Goal: Use online tool/utility: Utilize a website feature to perform a specific function

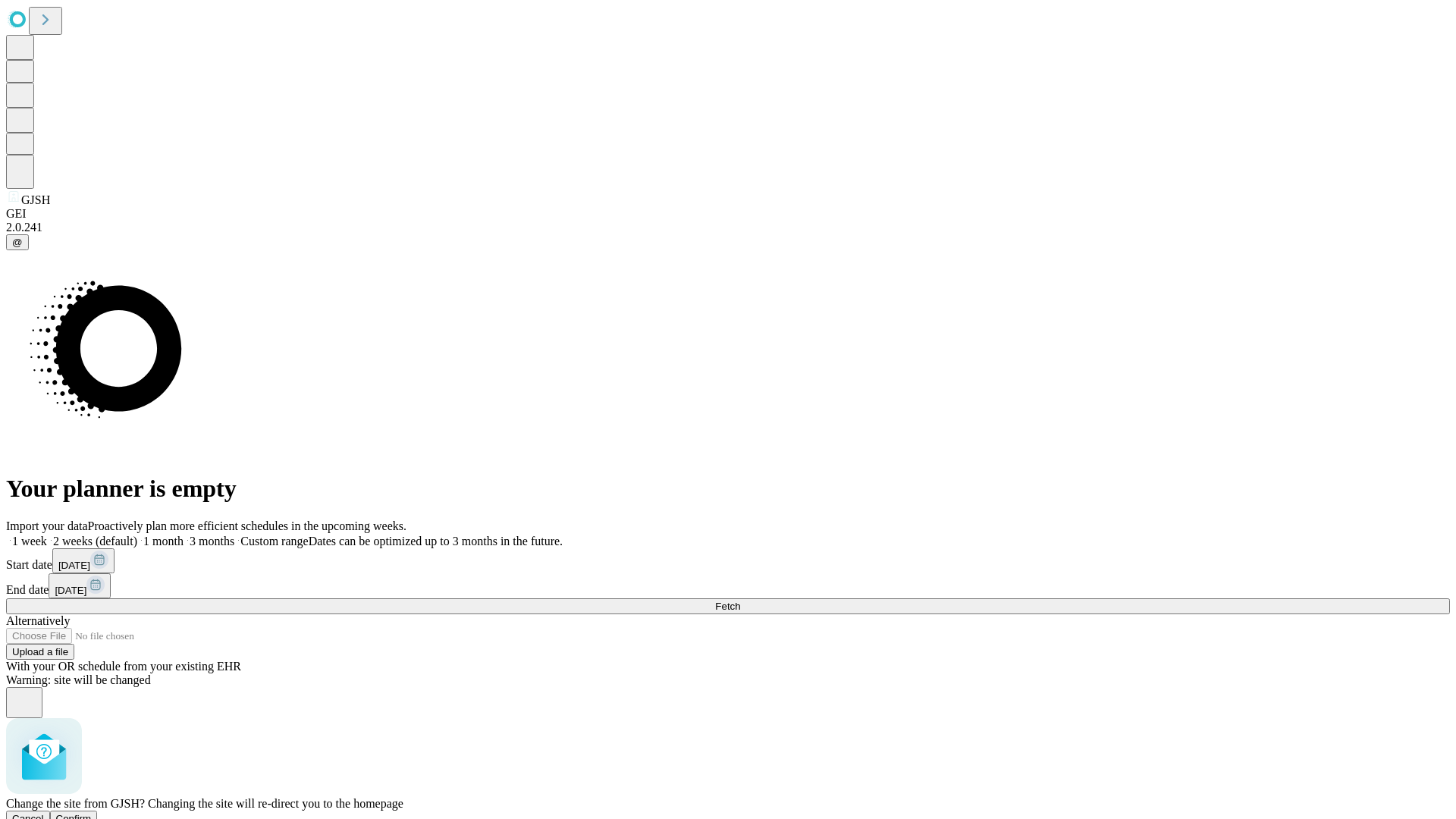
click at [92, 812] on span "Confirm" at bounding box center [73, 818] width 35 height 11
click at [183, 534] on label "1 month" at bounding box center [160, 541] width 47 height 13
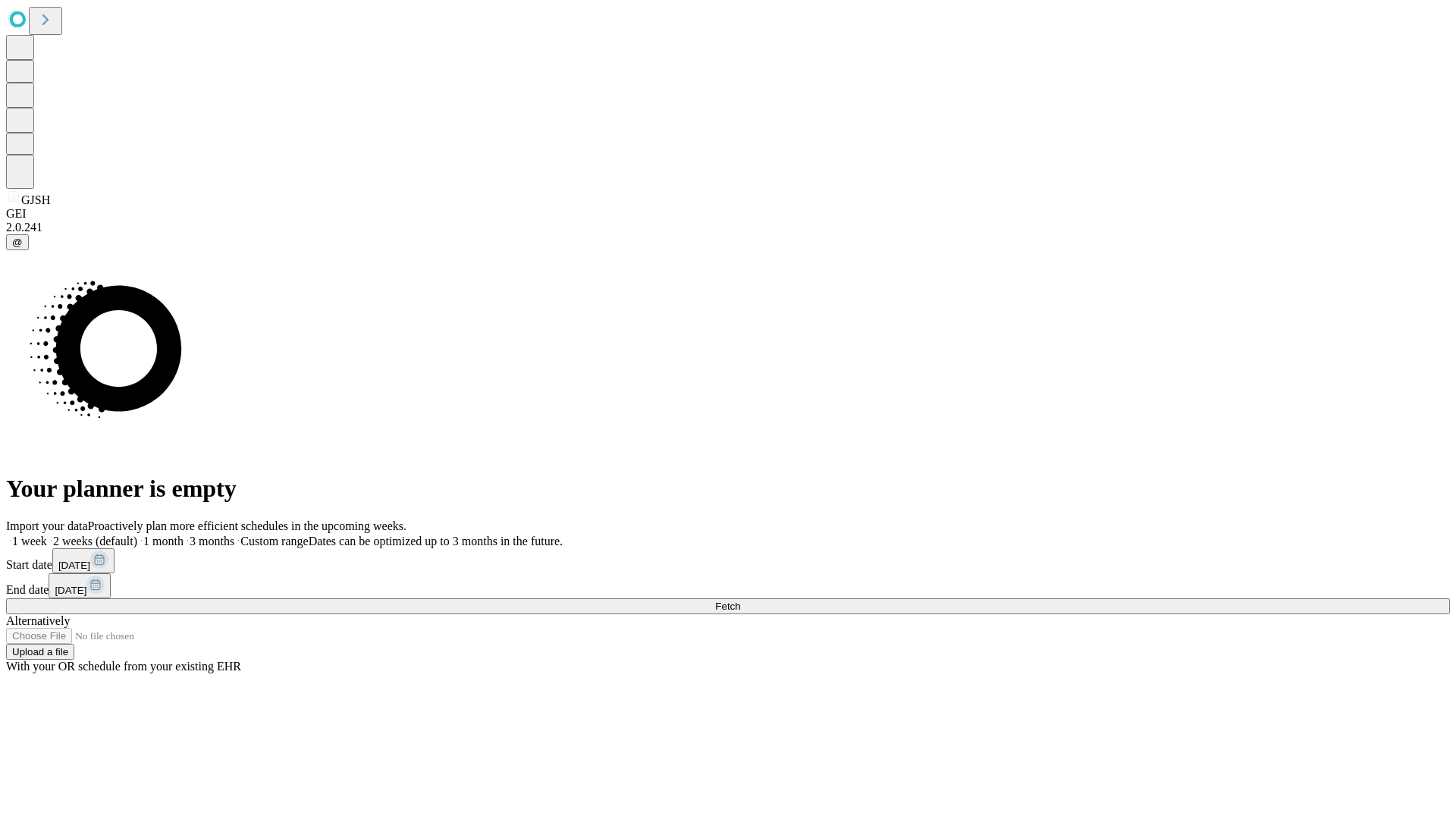
click at [740, 600] on span "Fetch" at bounding box center [727, 606] width 25 height 11
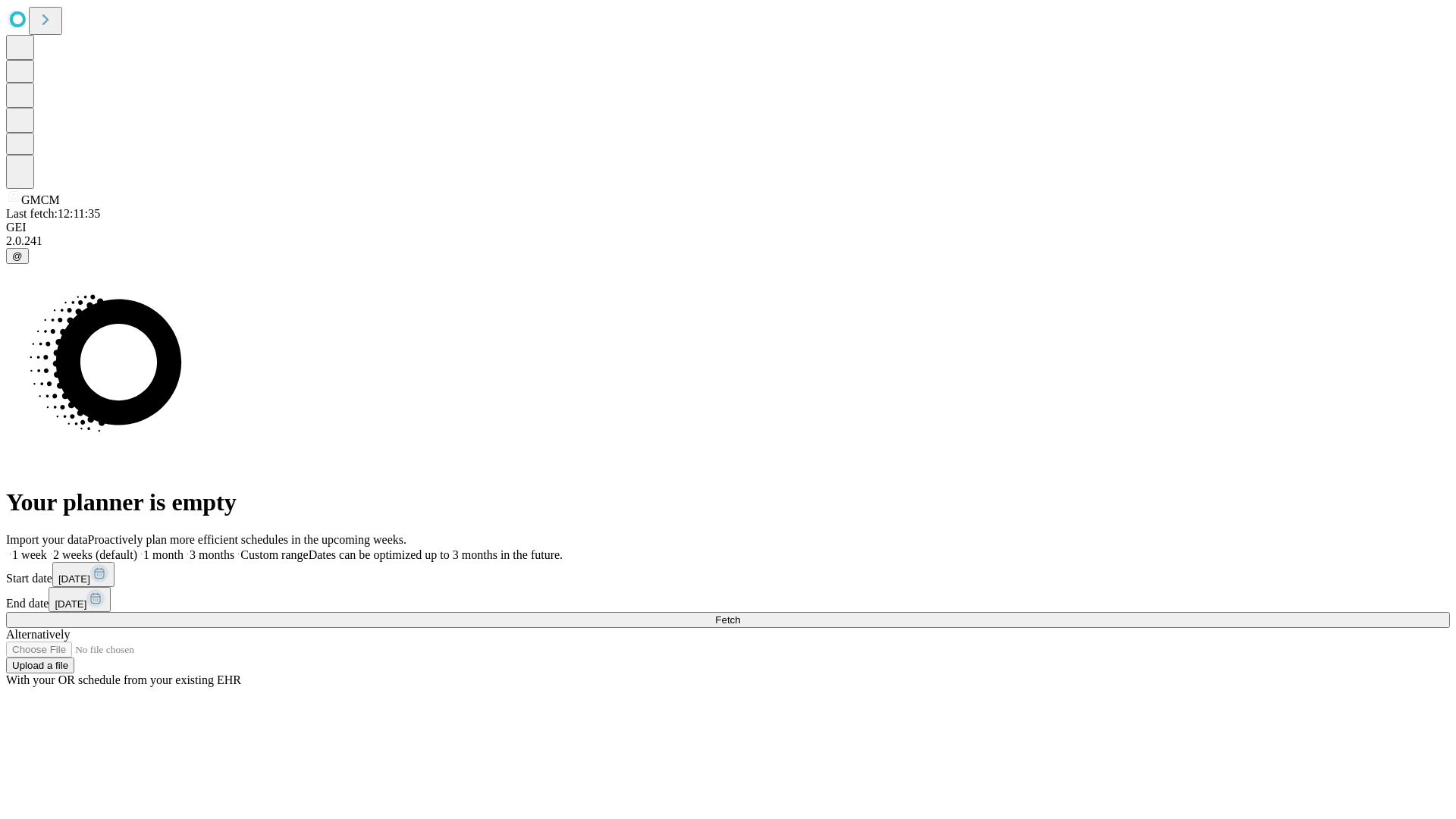
click at [183, 548] on label "1 month" at bounding box center [160, 555] width 47 height 13
click at [740, 614] on span "Fetch" at bounding box center [727, 619] width 25 height 11
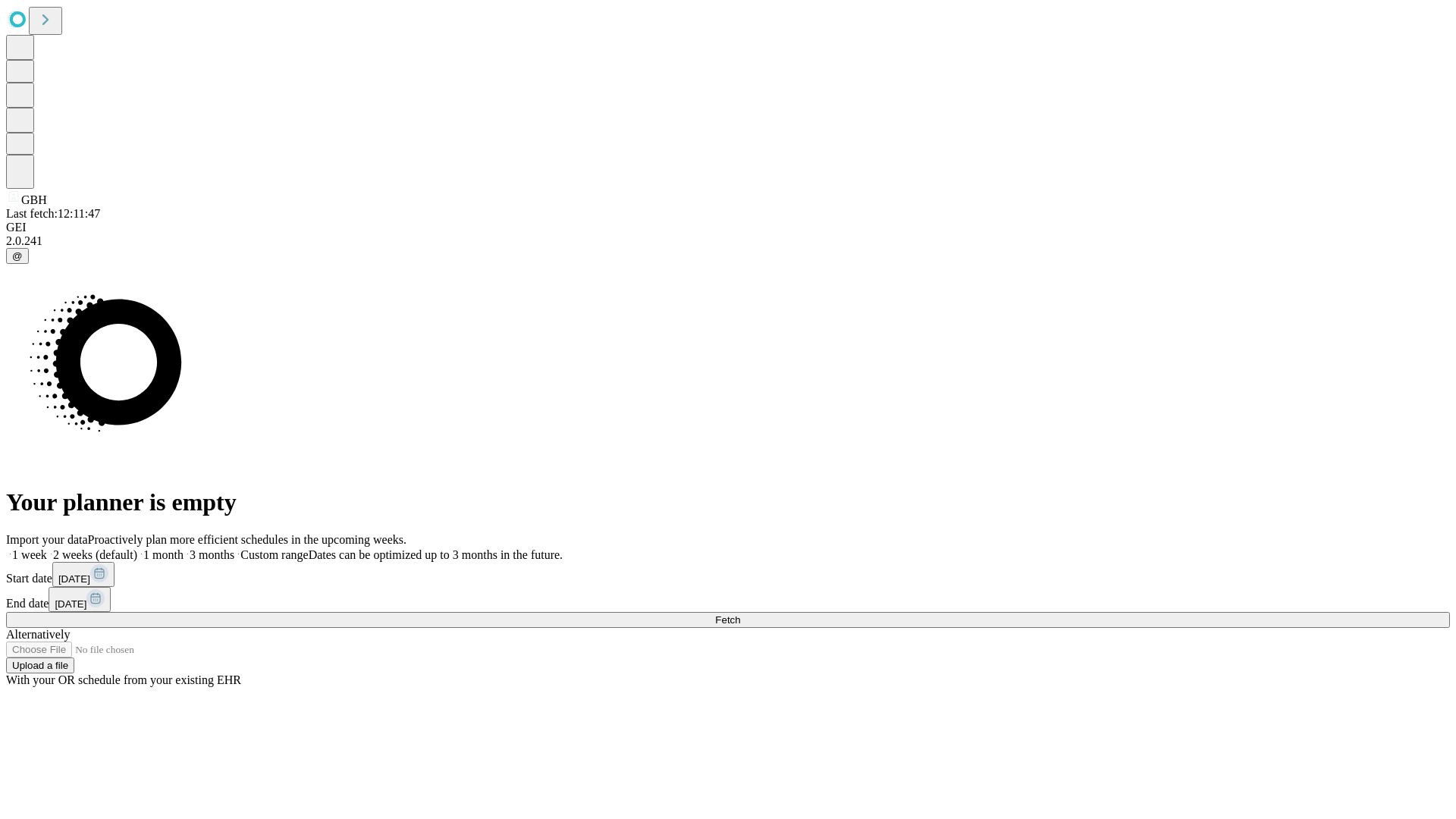
click at [740, 614] on span "Fetch" at bounding box center [727, 619] width 25 height 11
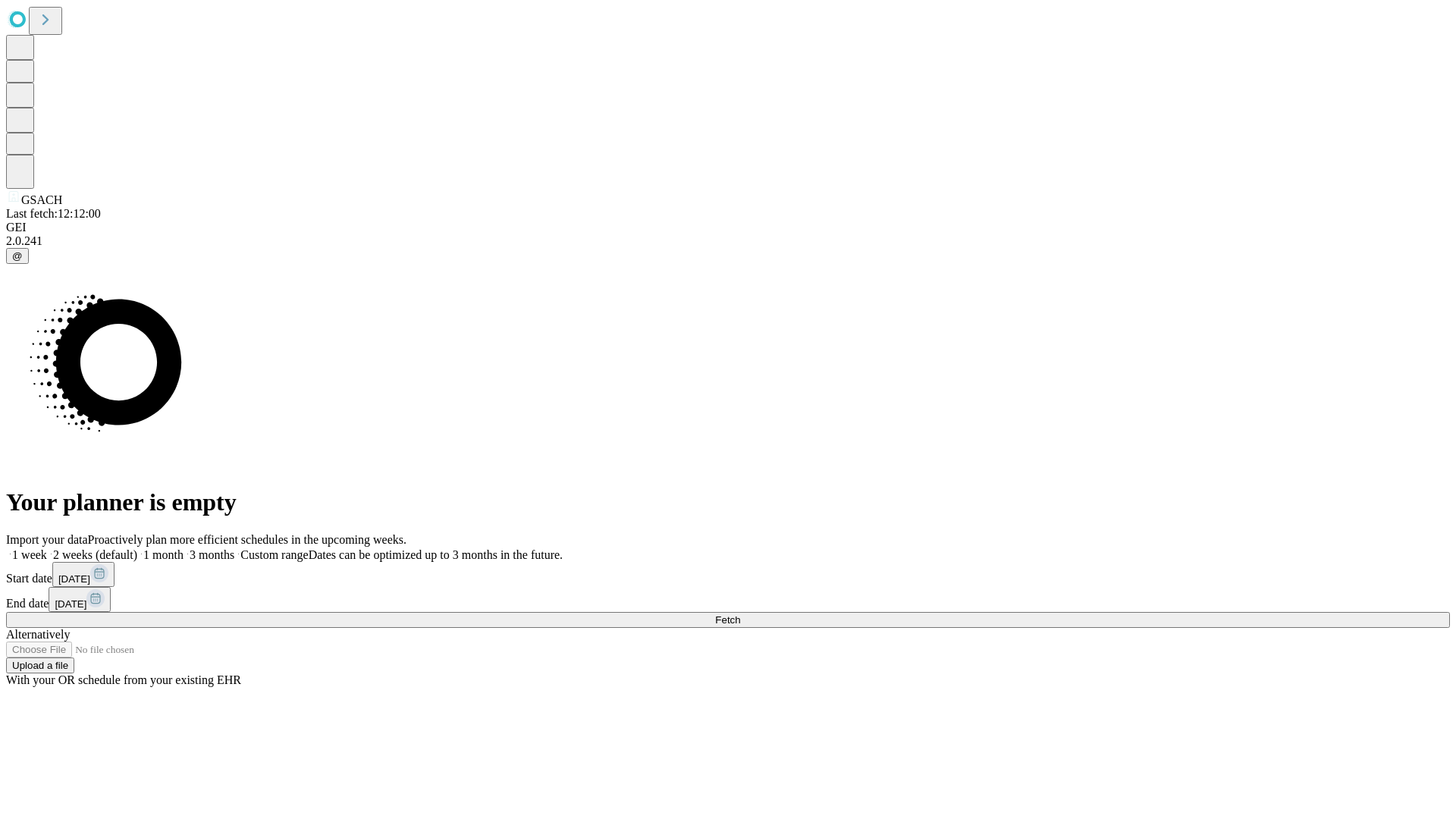
click at [183, 548] on label "1 month" at bounding box center [160, 555] width 47 height 13
click at [740, 614] on span "Fetch" at bounding box center [727, 619] width 25 height 11
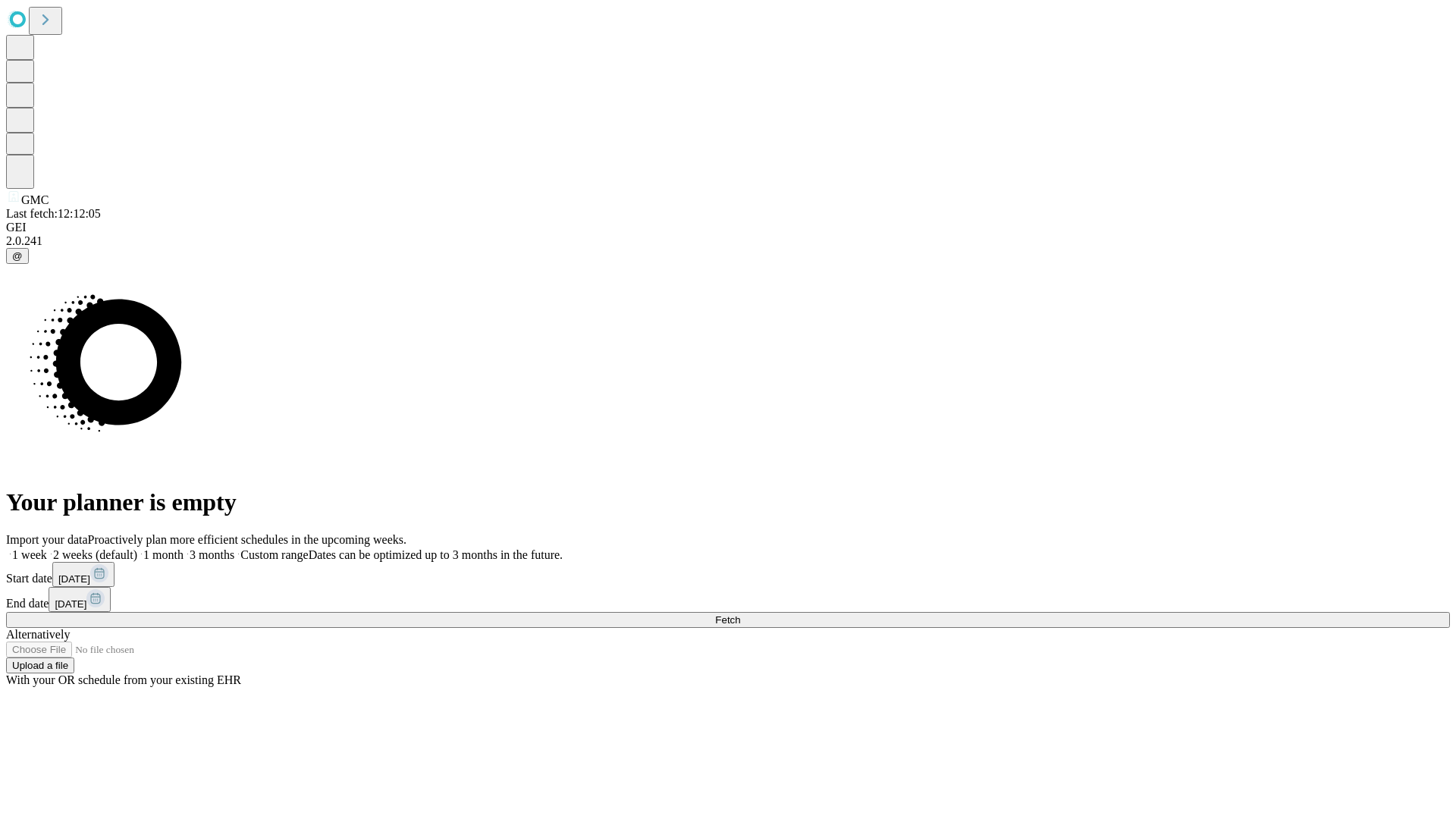
click at [183, 548] on label "1 month" at bounding box center [160, 555] width 47 height 13
click at [740, 614] on span "Fetch" at bounding box center [727, 619] width 25 height 11
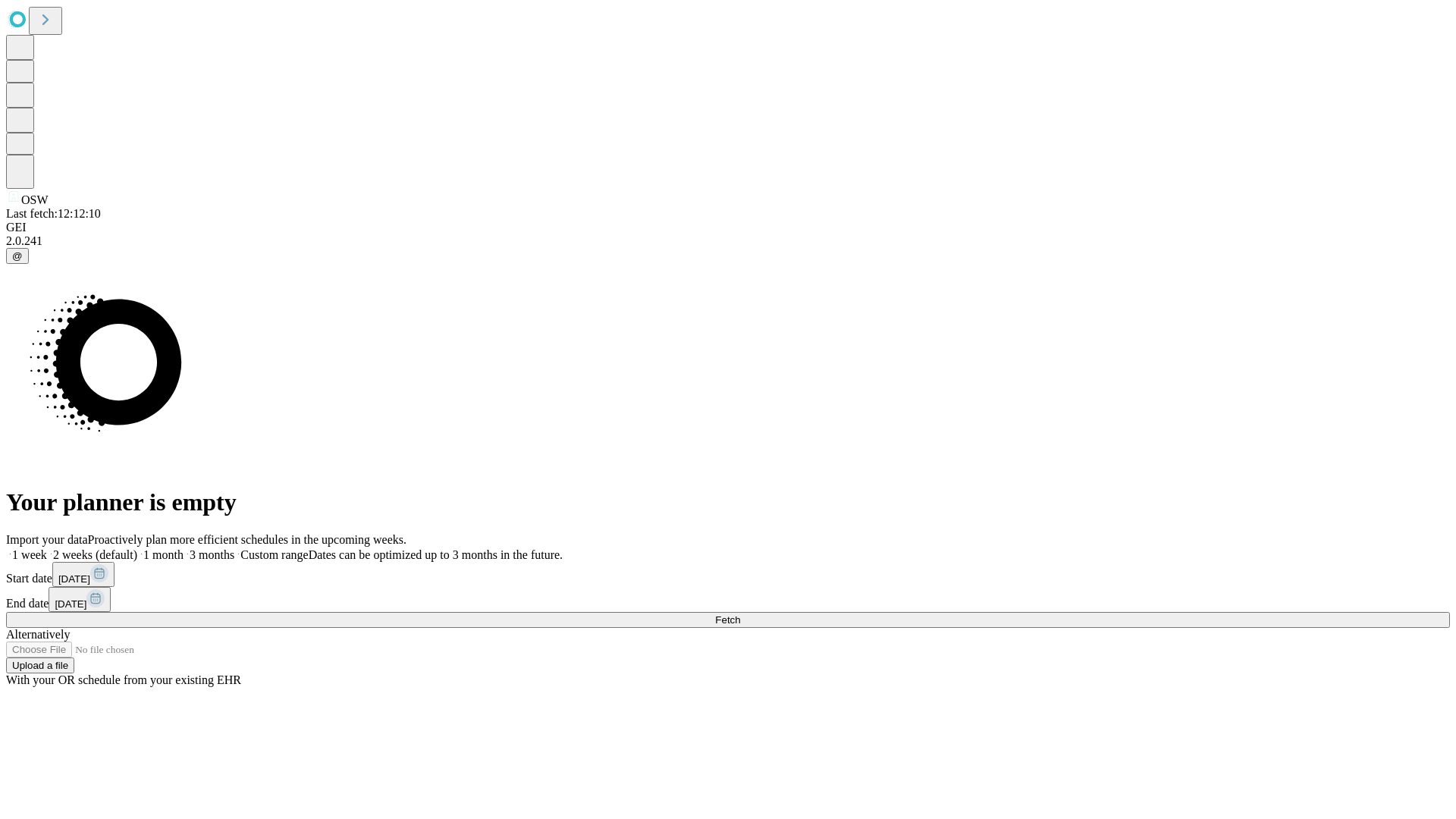
click at [183, 548] on label "1 month" at bounding box center [160, 555] width 47 height 13
click at [740, 614] on span "Fetch" at bounding box center [727, 619] width 25 height 11
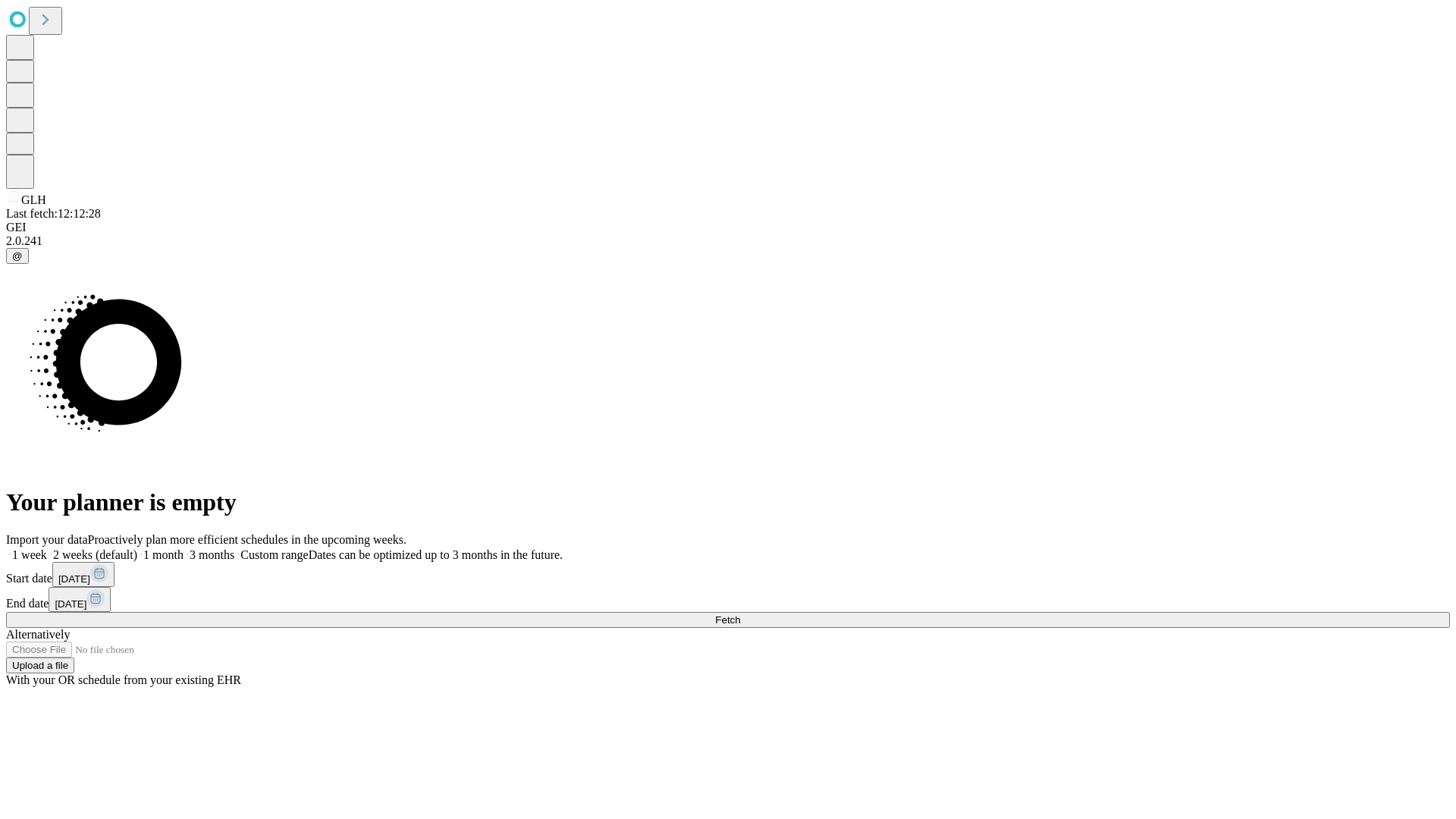
click at [183, 548] on label "1 month" at bounding box center [160, 555] width 47 height 13
click at [740, 614] on span "Fetch" at bounding box center [727, 619] width 25 height 11
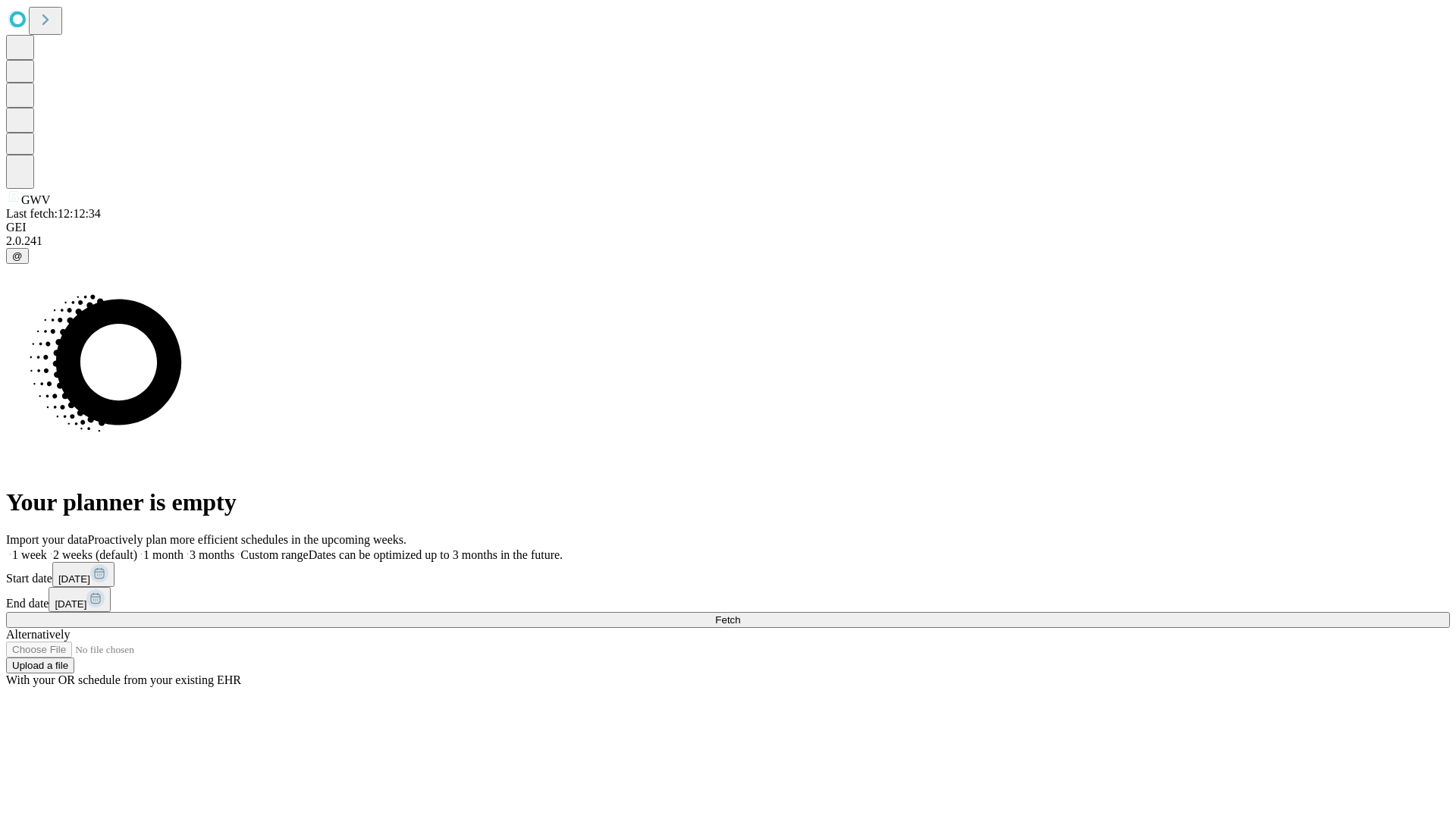
click at [183, 548] on label "1 month" at bounding box center [160, 555] width 47 height 13
click at [740, 614] on span "Fetch" at bounding box center [727, 619] width 25 height 11
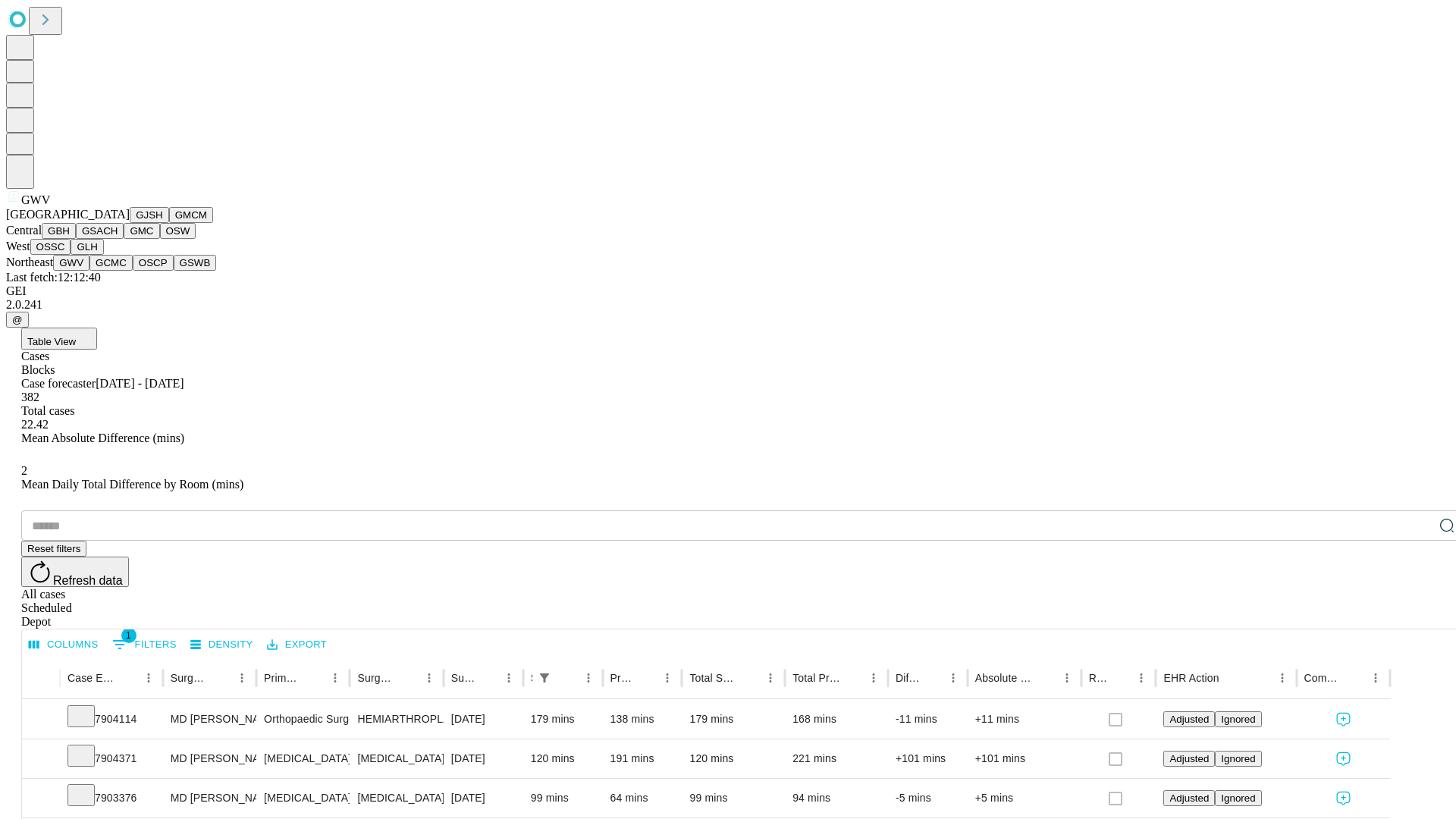
click at [118, 271] on button "GCMC" at bounding box center [110, 262] width 43 height 16
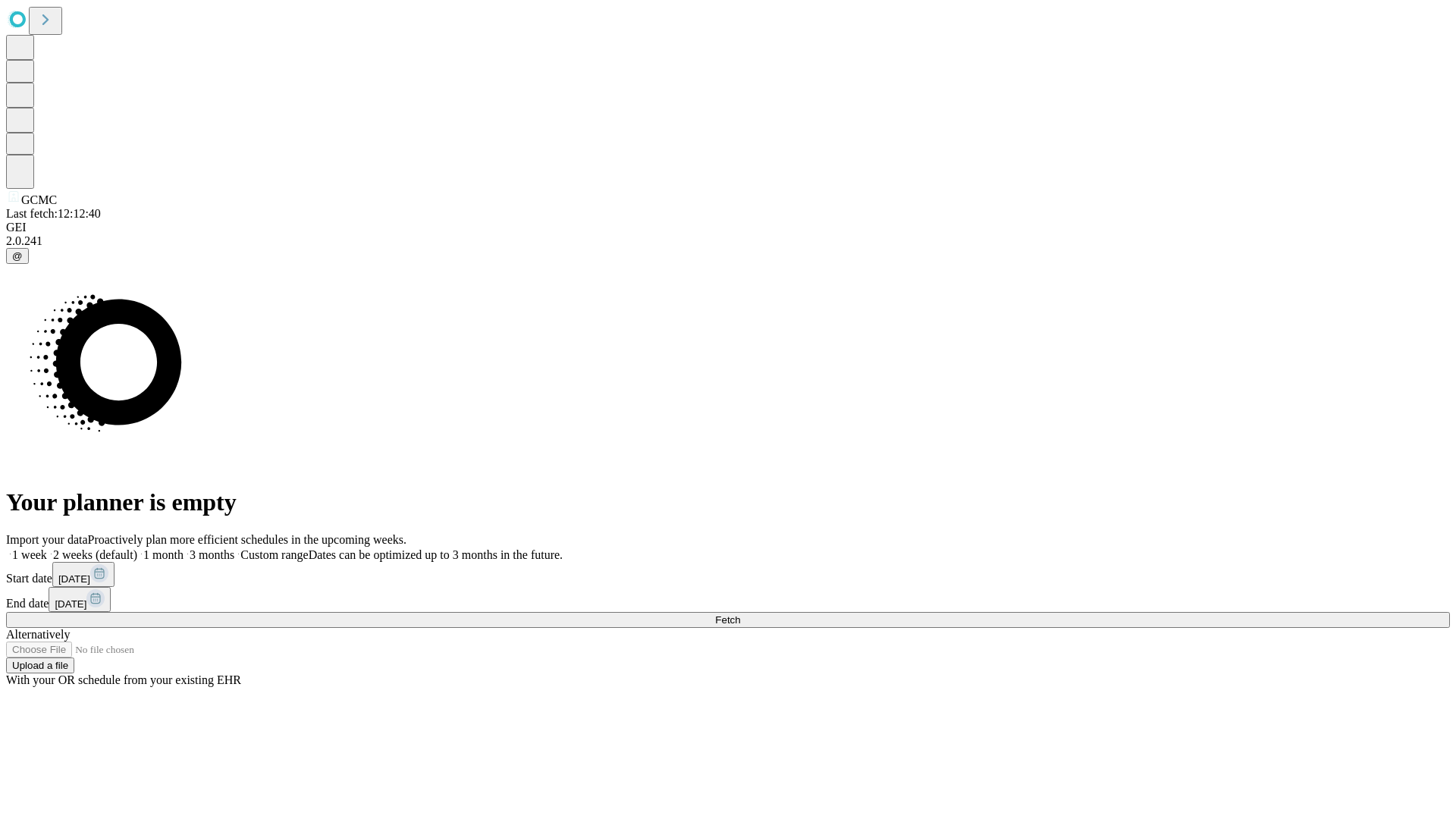
click at [740, 614] on span "Fetch" at bounding box center [727, 619] width 25 height 11
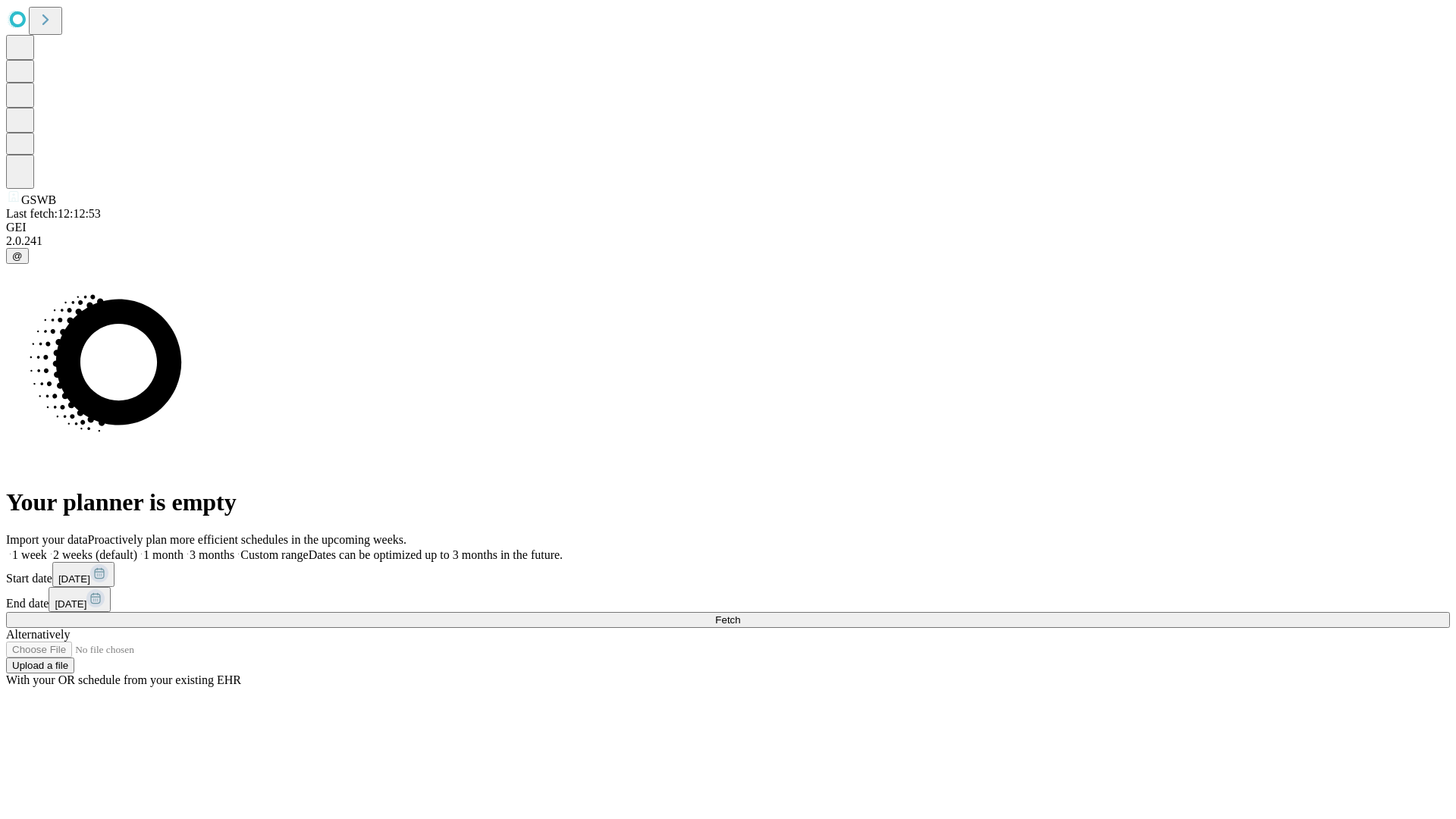
click at [183, 548] on label "1 month" at bounding box center [160, 555] width 47 height 13
click at [740, 614] on span "Fetch" at bounding box center [727, 619] width 25 height 11
